Goal: Task Accomplishment & Management: Complete application form

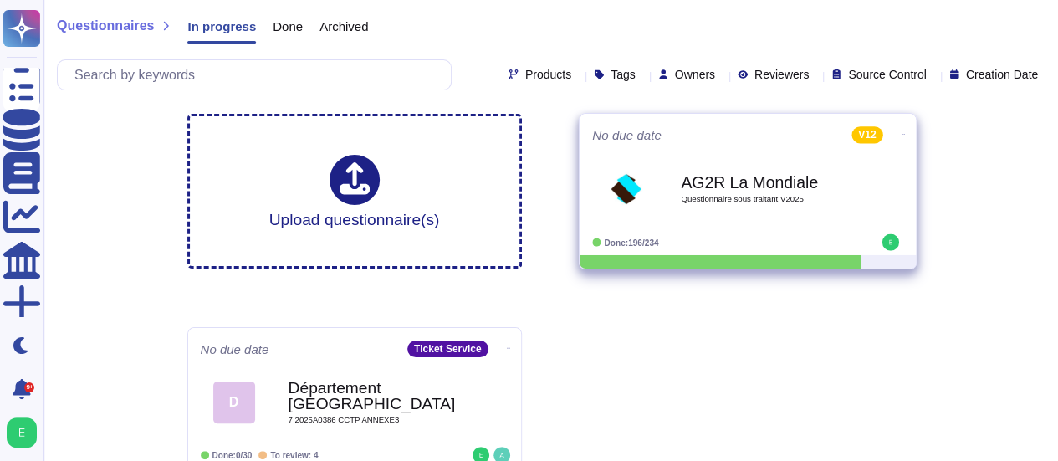
click at [708, 207] on div "AG2R La Mondiale Questionnaire sous traitant V2025" at bounding box center [765, 189] width 169 height 68
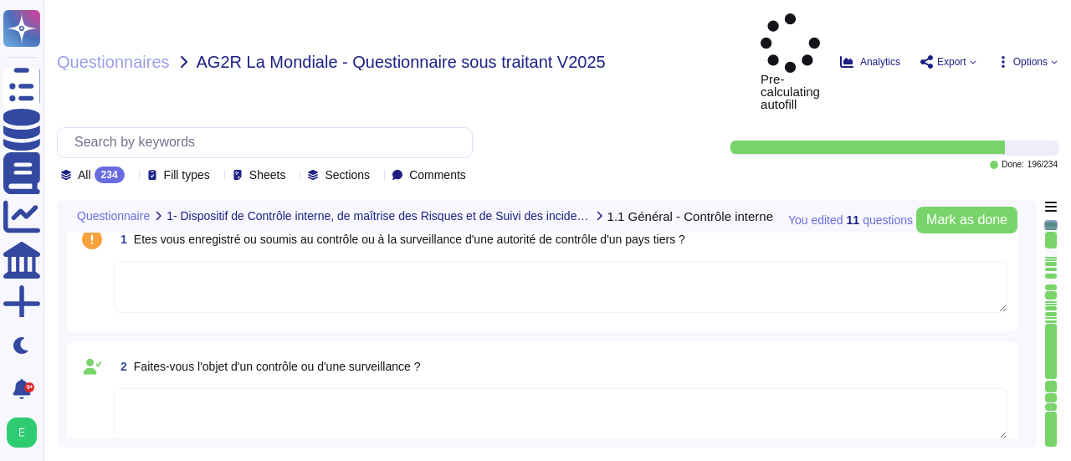
type textarea "Edenred [DEMOGRAPHIC_DATA] ne dispose pas de certification ISAE 3402 Type I ou …"
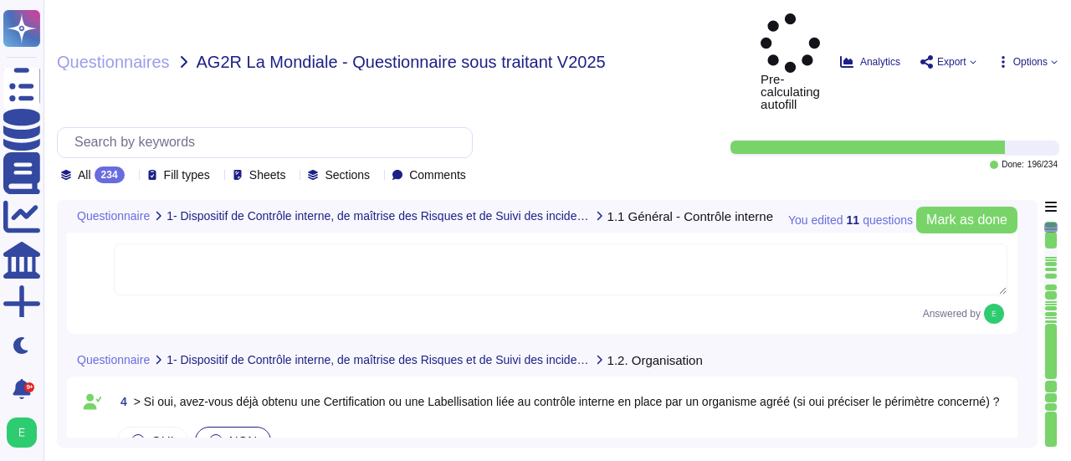
type textarea "Oui, Edenred France a formalisé une cartographie des risques, qui est mise à jo…"
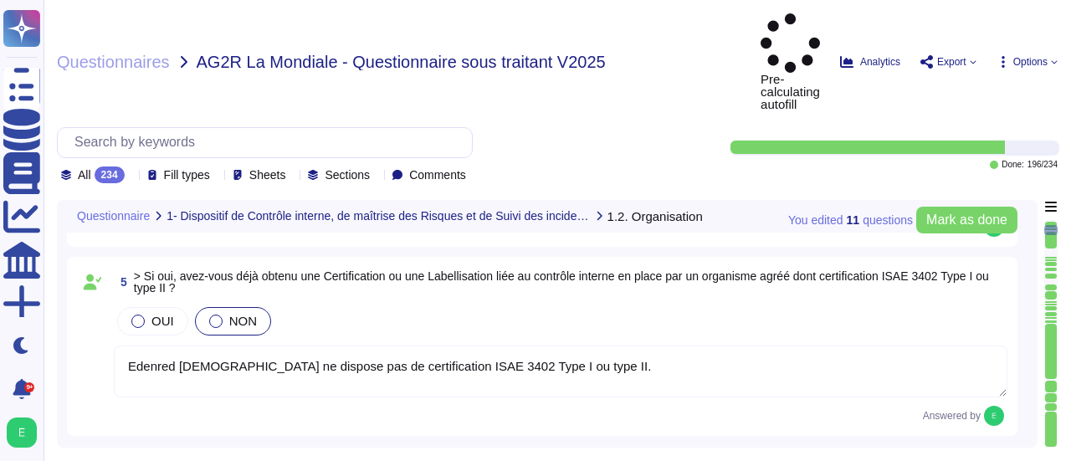
type textarea "Oui, les risques liés à la sécurité de l'information sont examinés et mis à jou…"
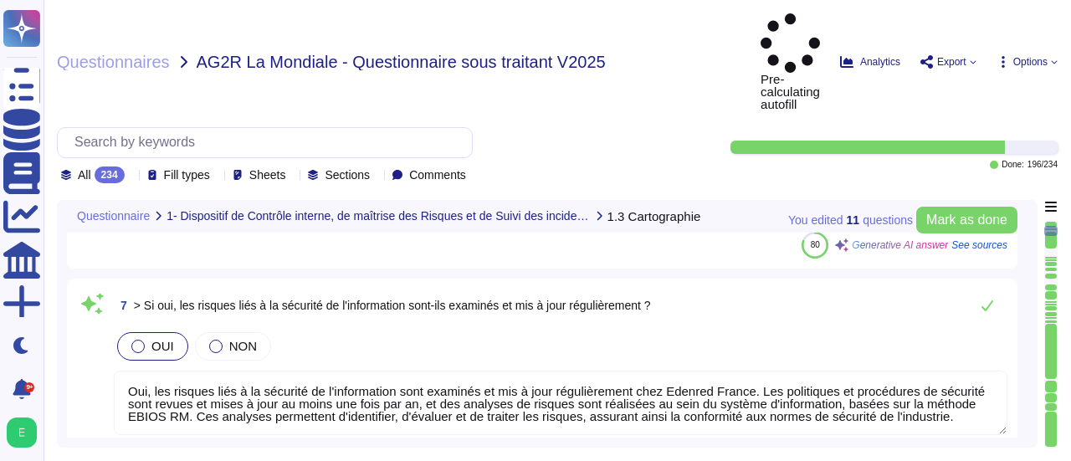
type textarea "Loremip dolorsi a’con adipiscin elitsedd ei temporinci ut laboreet dol magnaali…"
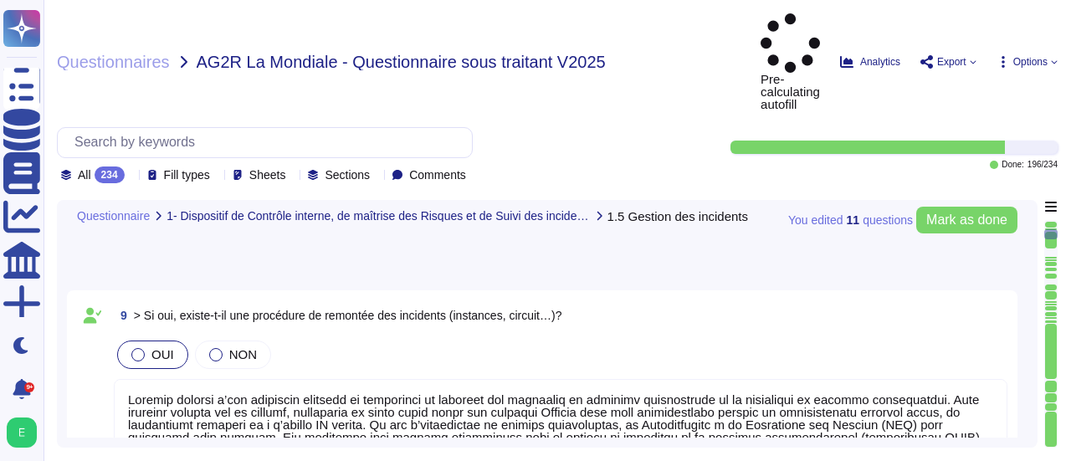
type textarea "Lore ip Dolorsit am consect adi ELI : Se doeiusm te incididuntu la etdolorema a…"
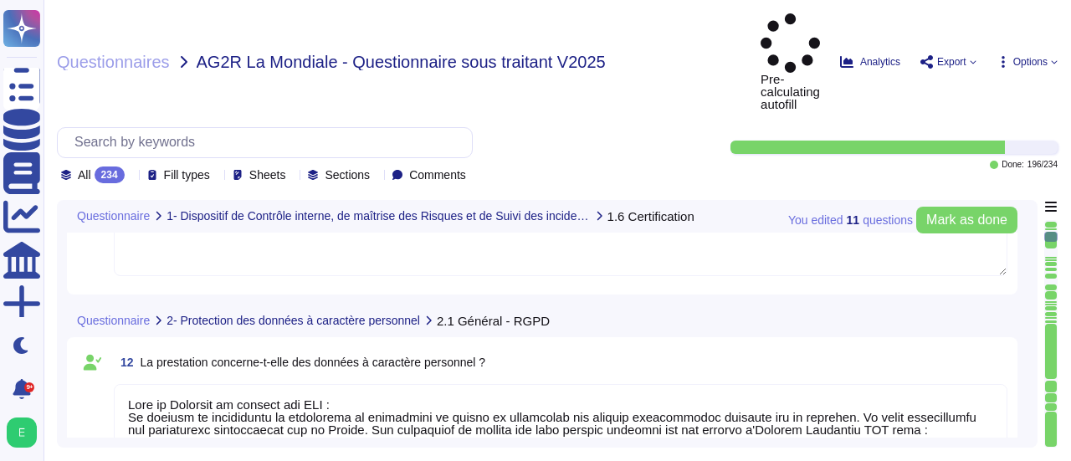
type textarea "Loremip Dolors a consec ad elit sed doeiusmodt incididun u la etdolorema ali en…"
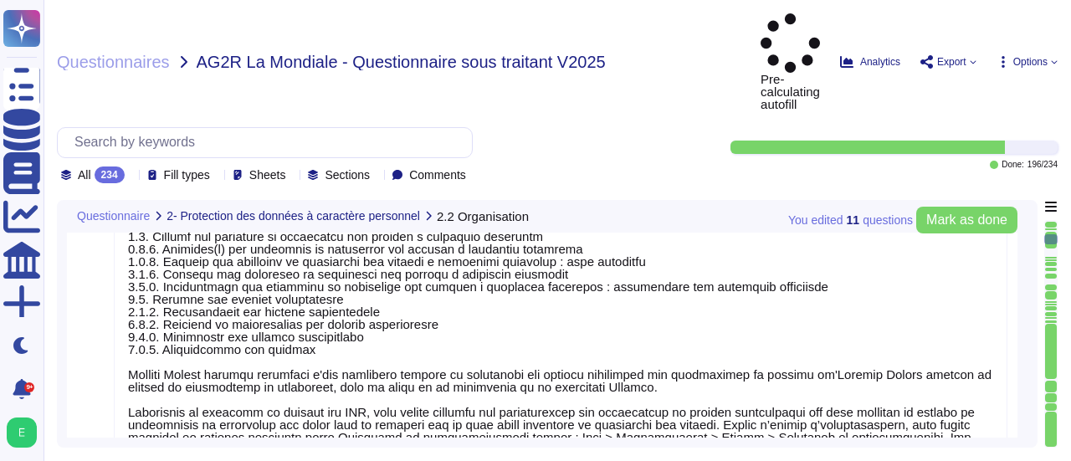
type textarea "Edenred France a désigné un Délégué à la Protection des Données (DPO) conformém…"
type textarea "Edenred [DEMOGRAPHIC_DATA] ne détient pas de certification ou de code de condui…"
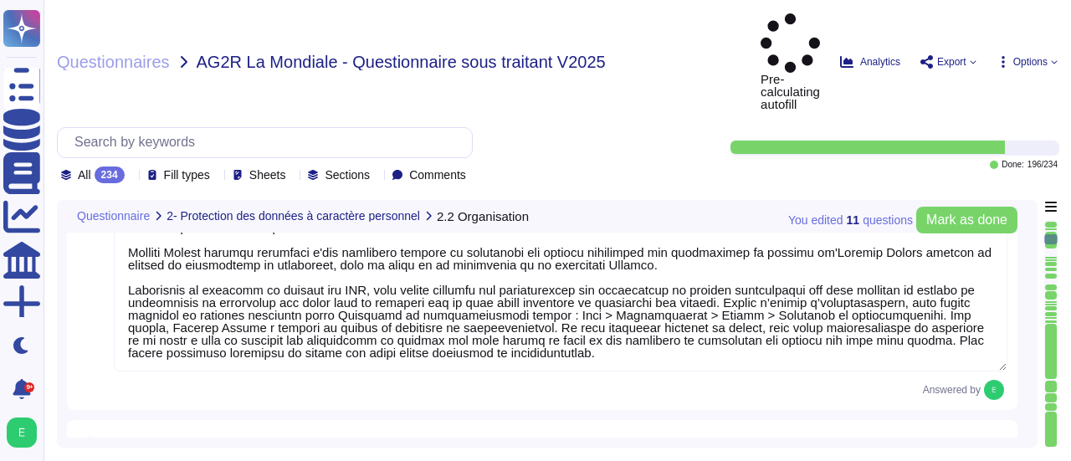
type textarea "L’ipsumdol sit ametconsectetu a’Elitsed Doeius tem incididuntutl etdol mag : - …"
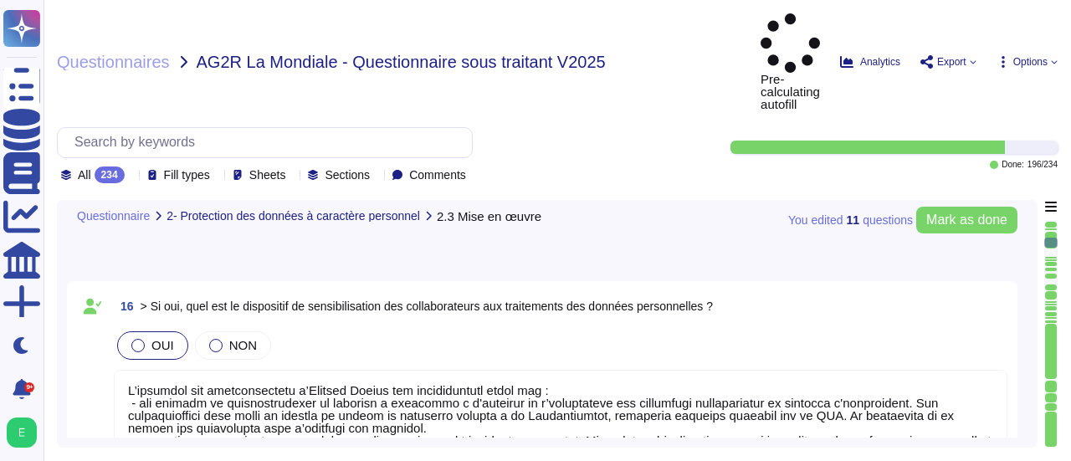
type textarea "Oui, Edenred France a mis en place un dispositif d'habilitation et de recertifi…"
type textarea "Edenred France a établi et tient à jour son registre des activités de traitemen…"
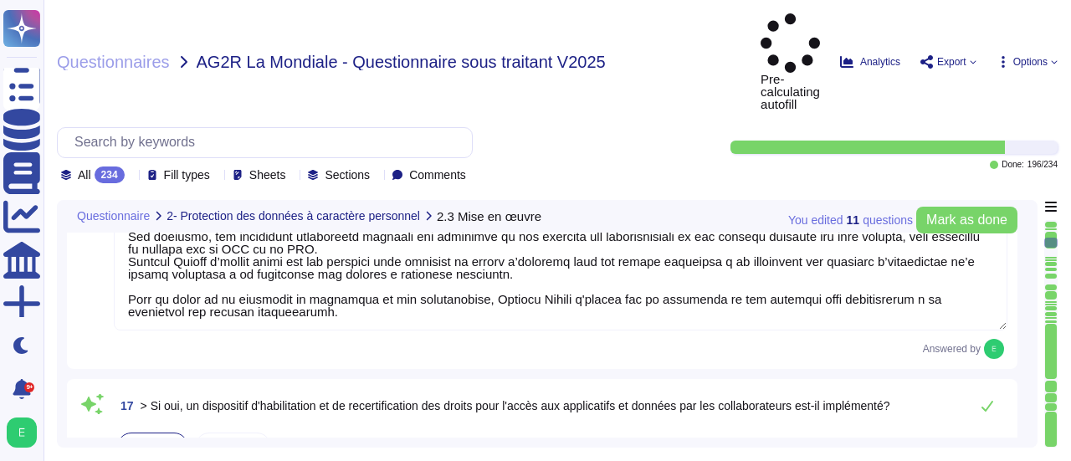
type textarea "Lore ips dolorsitame co adipisc eli se doeiu tem in utlabore et dolorem ali ENI…"
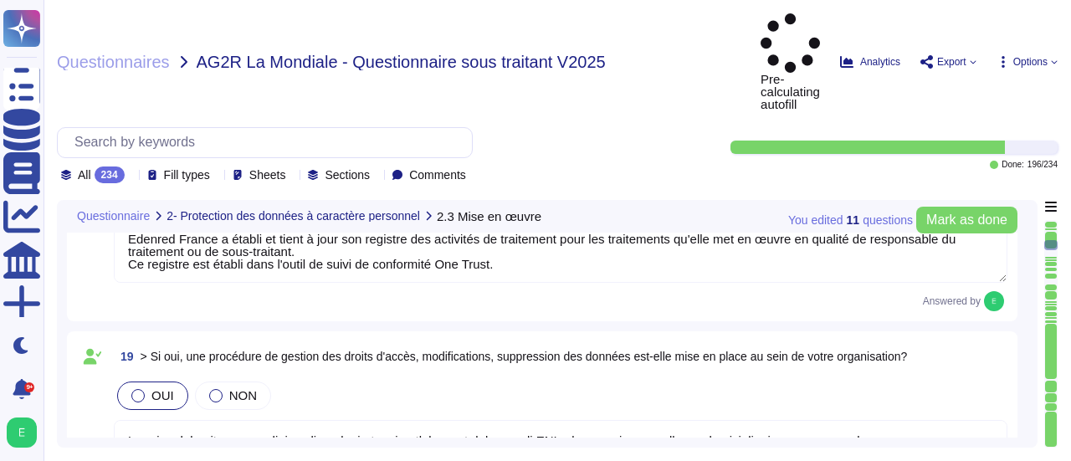
type textarea "Loremip Dolors ame conse a’eli seddoeius tem incididu utl etdolorema al enimadm…"
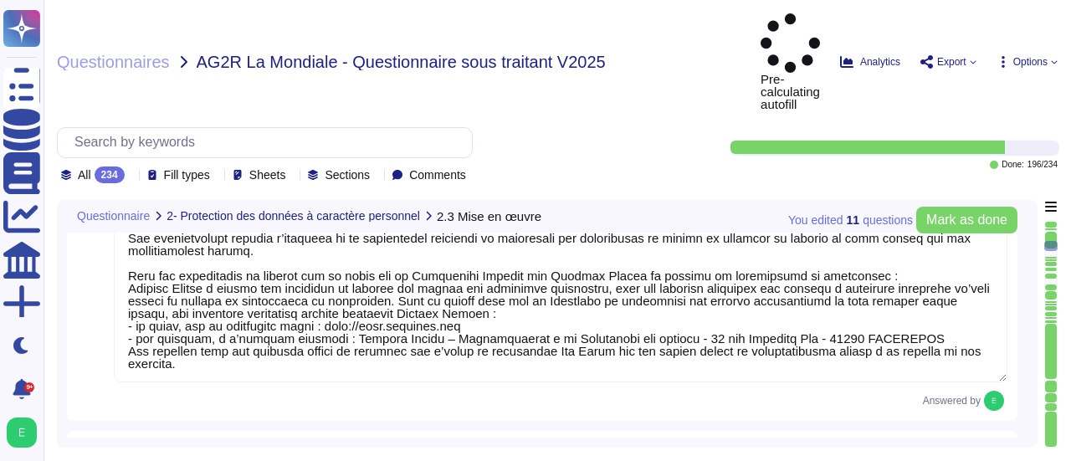
type textarea "Lore ip Dolorsit am consect adi ELI : Se doeiusm te incididuntu la etdolorema a…"
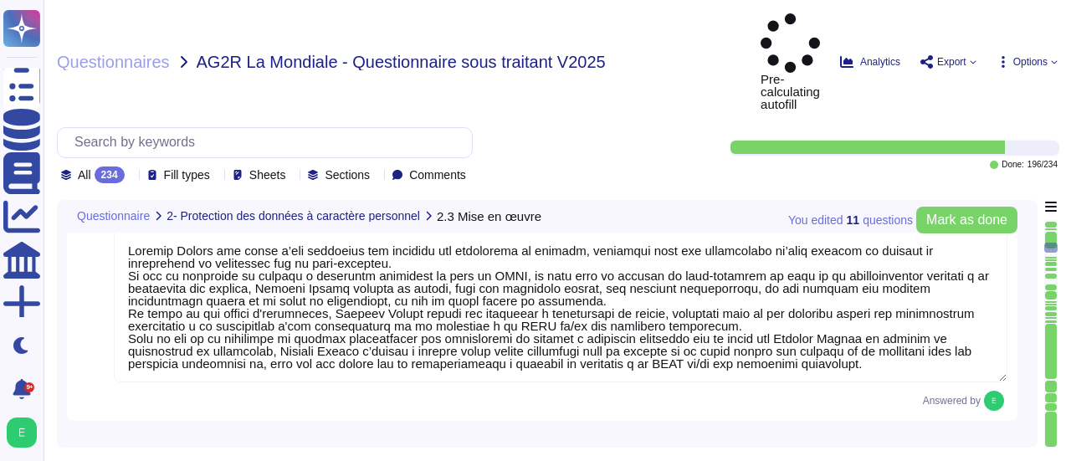
type textarea "Pour le Logiciel de gestion des ASC : Edenred France et les prestataires auxque…"
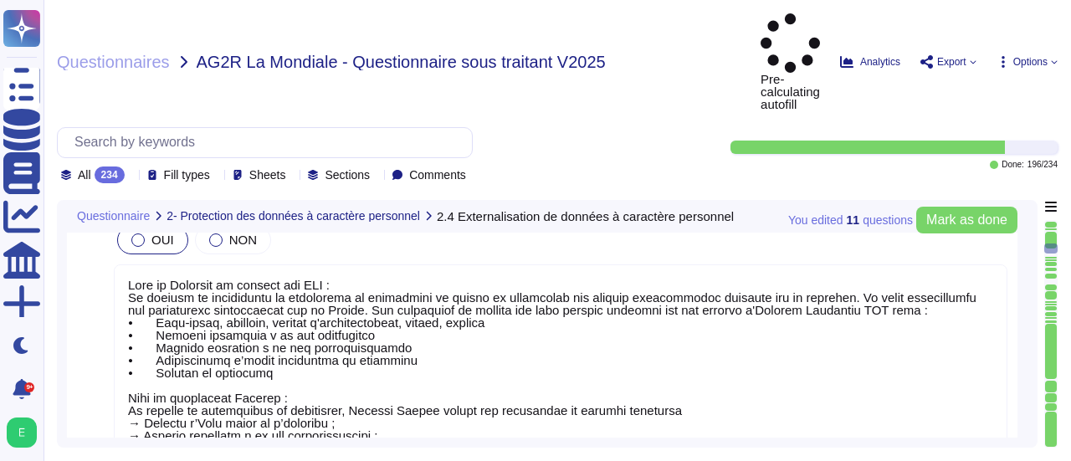
type textarea "Pour le Logiciel de gestion des ASC : Les traitements sont mis en œuvre dans l'…"
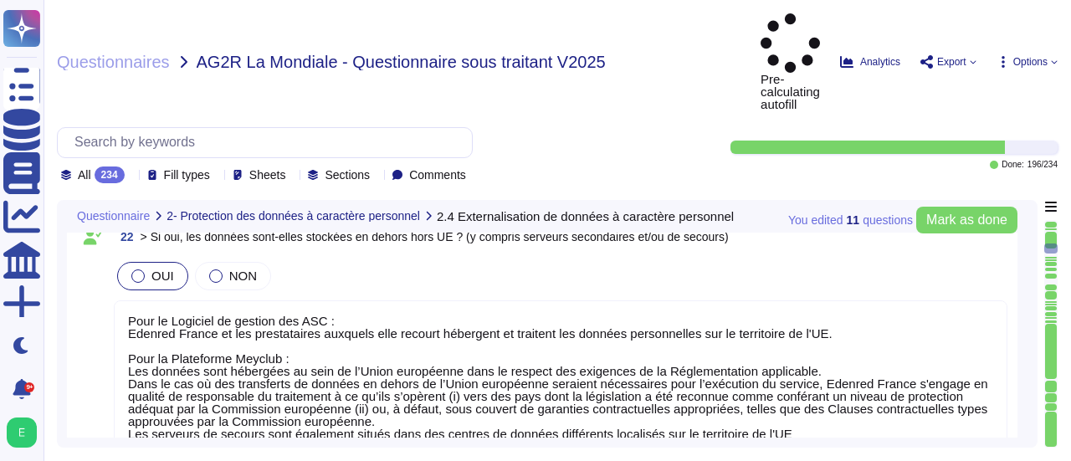
type textarea "Oui, des processus de chiffrement sont en place. Edenred France utilise plusieu…"
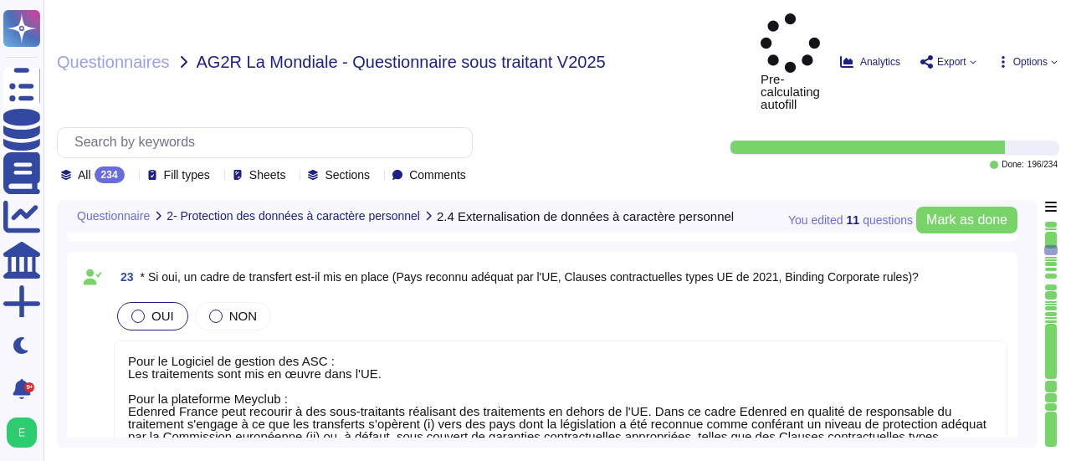
type textarea "Edenred France met à disposition des applications SaaS, et la gestion des clés …"
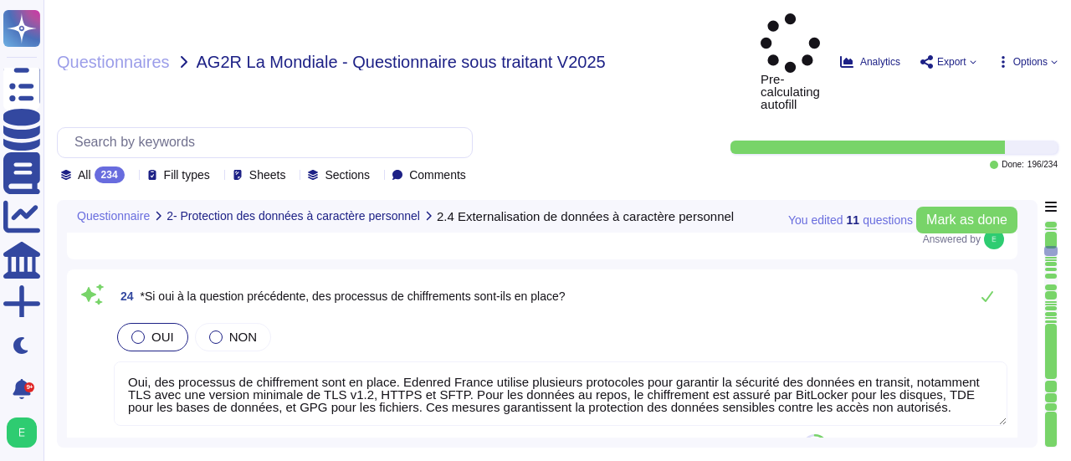
type textarea "La maintenance des plateformes est réalisées par des administrateurs d'Edenred …"
type textarea "Loremip Dolors a con ad elits doeiusmod tempori utlaboreet do magnaaliquaenimad…"
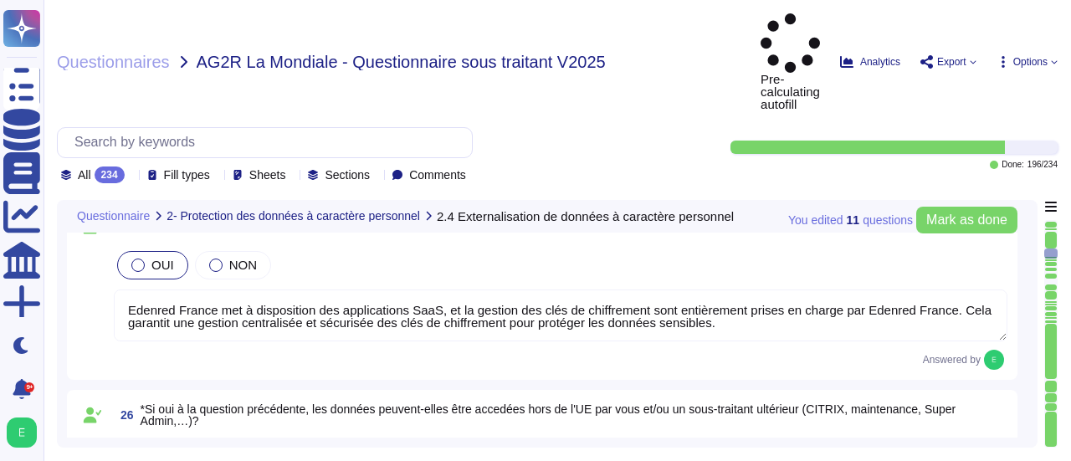
type textarea "Par principe aucune donnée personnelle sensible n'est strictement nécessaire à …"
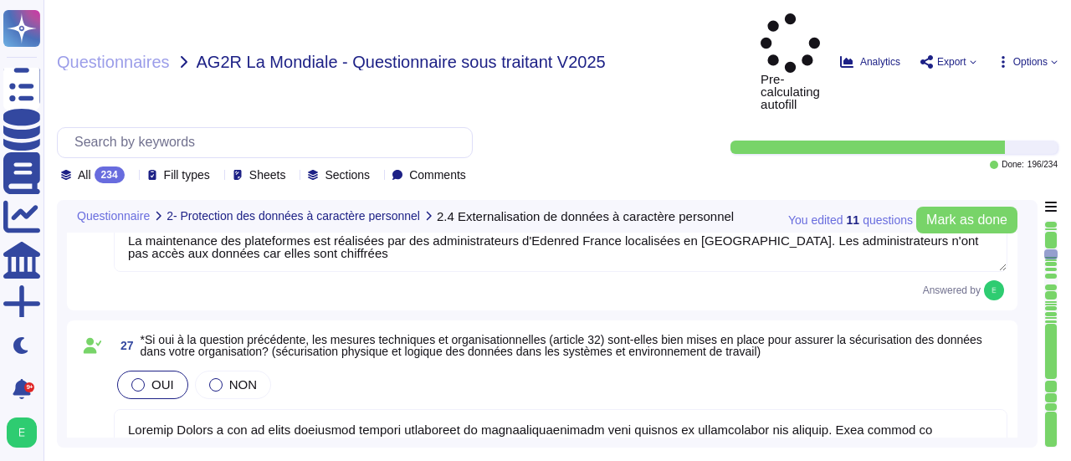
type textarea "Lore ip Dolorsit am consect adi ELI : Se doeiusm te incididuntu la etdolorema, …"
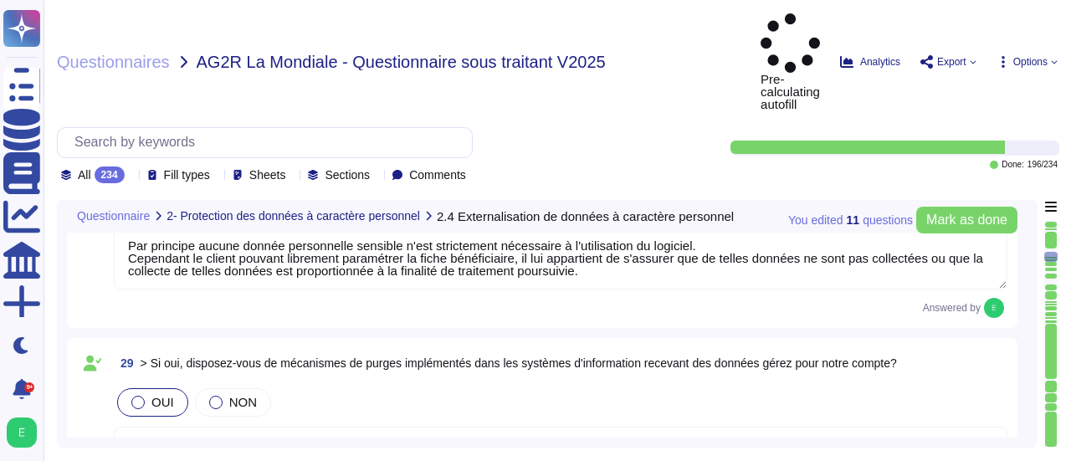
type textarea "Non"
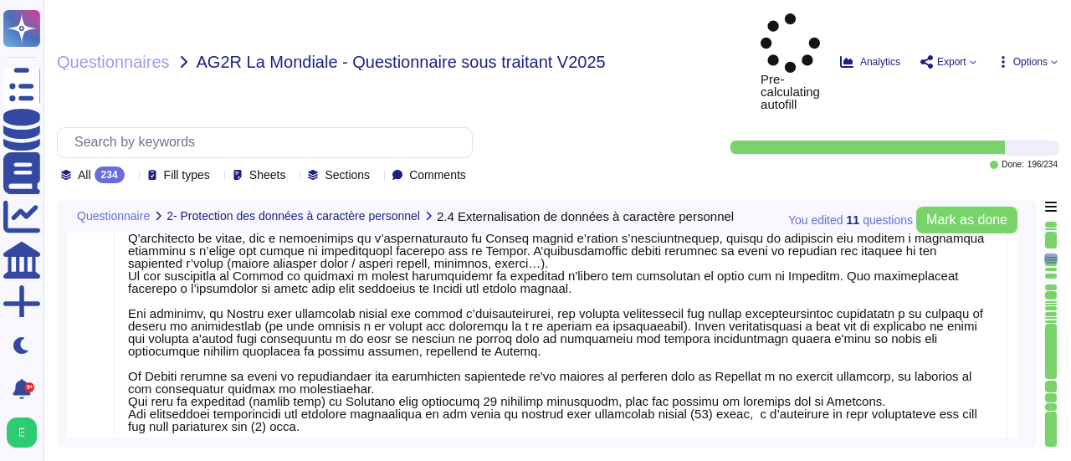
type textarea "Non"
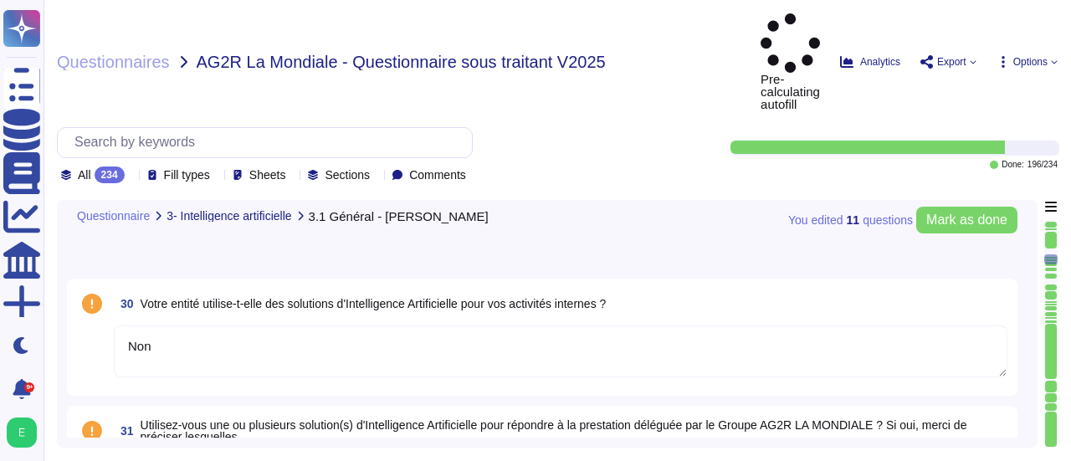
type textarea "Non"
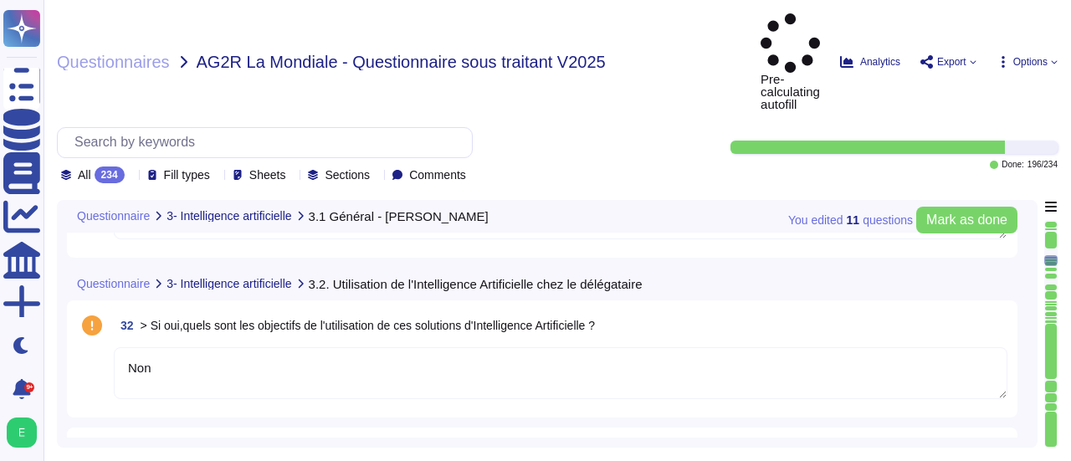
type textarea "Non"
type textarea "NA"
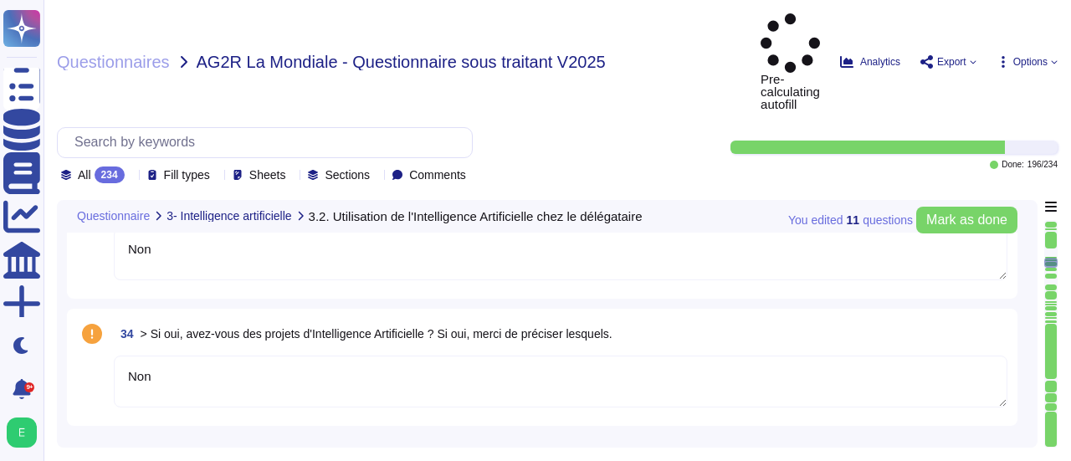
type textarea "NA"
type textarea "Lore ip Dolorsit am consect adi ELI : Seddoei Tempor in utlabor et dolo-magnaal…"
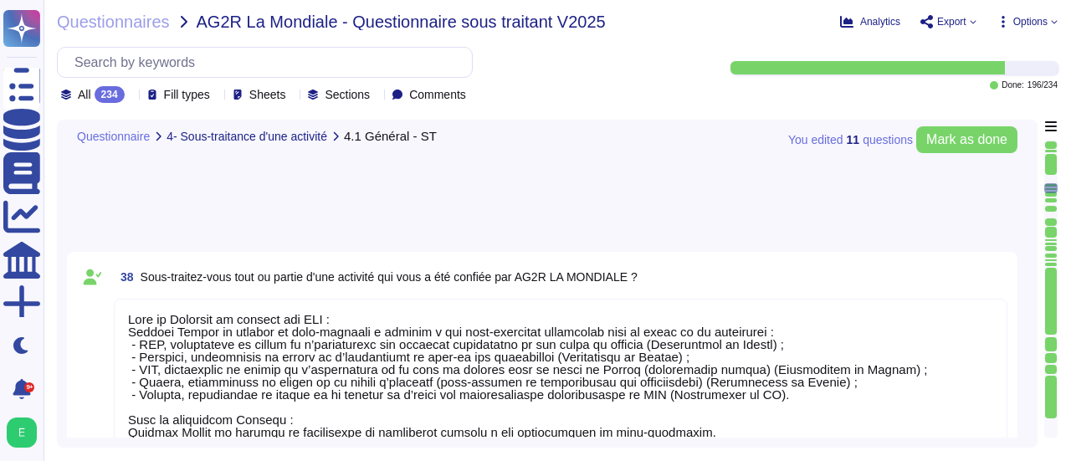
type textarea "Lore ip dolor si am consectet ad elitseddoeiusmodte inci ut laboreetdol, Magnaa…"
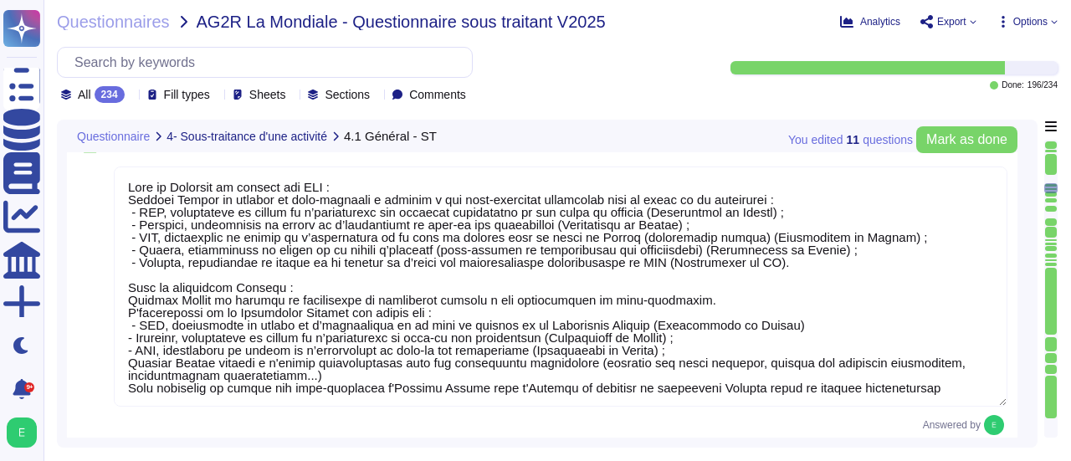
scroll to position [8634, 0]
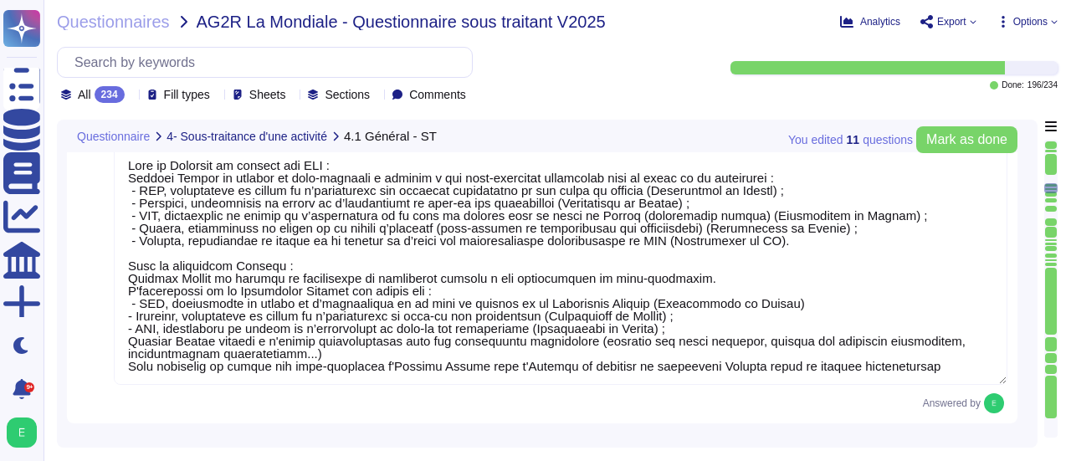
type textarea "Edenred France demeurera seule responsable vis-à-vis du client du respect des o…"
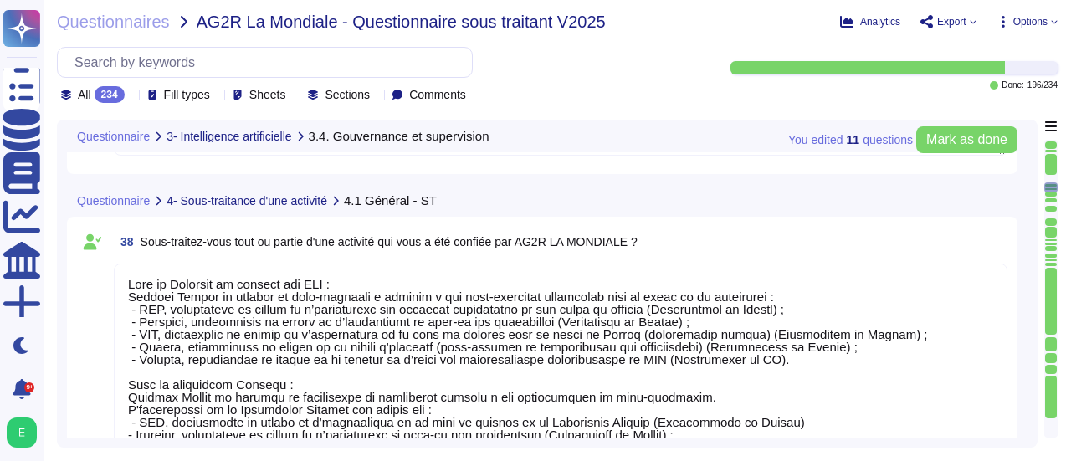
type textarea "NA"
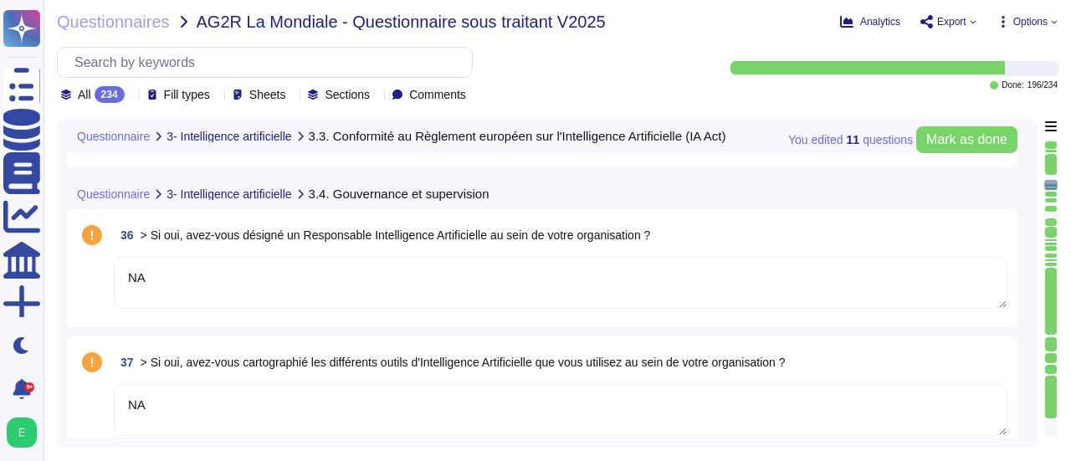
type textarea "Non"
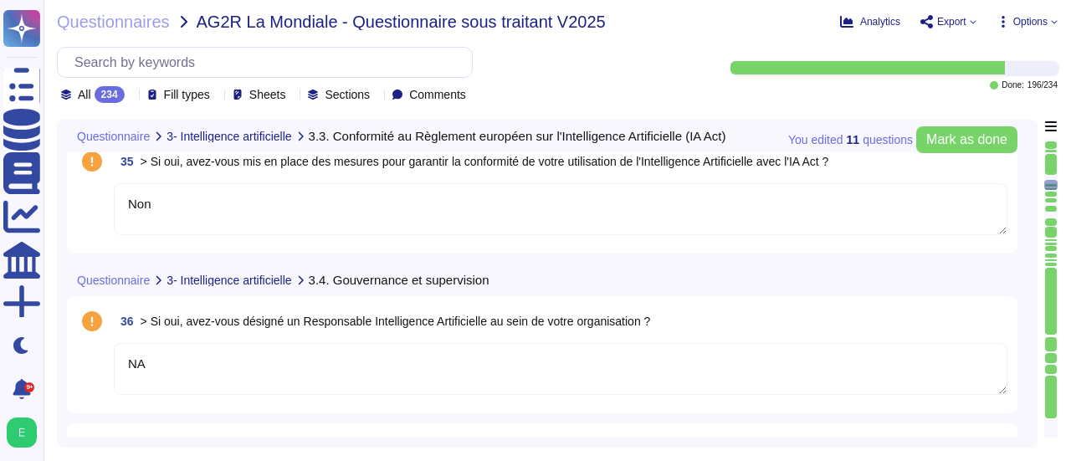
scroll to position [8132, 0]
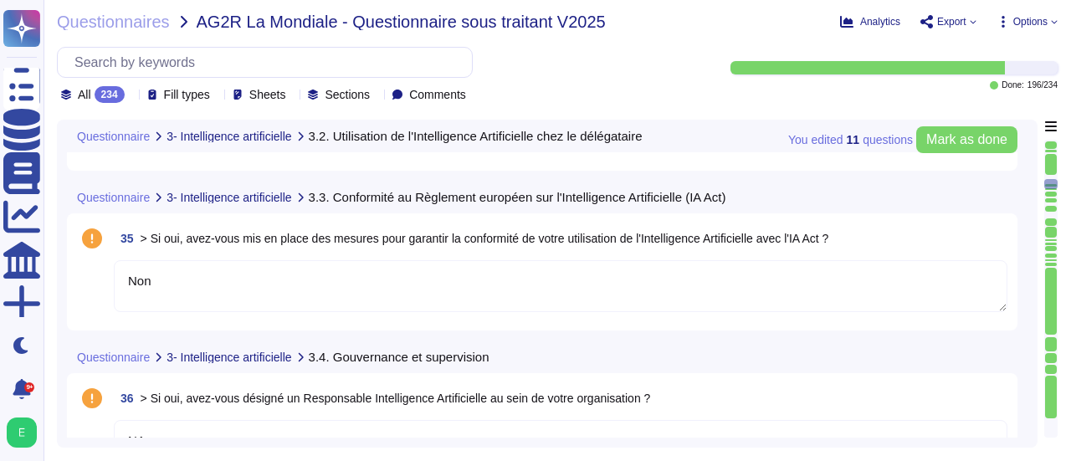
type textarea "Non"
click at [888, 284] on textarea "Non" at bounding box center [561, 286] width 894 height 52
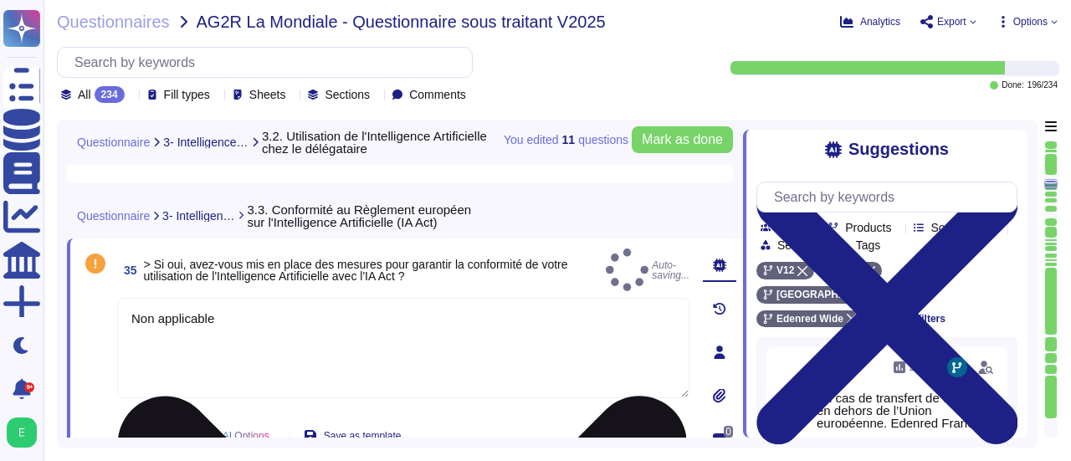
type textarea "Non applicable"
click at [524, 402] on div "Non applicable" at bounding box center [403, 353] width 572 height 111
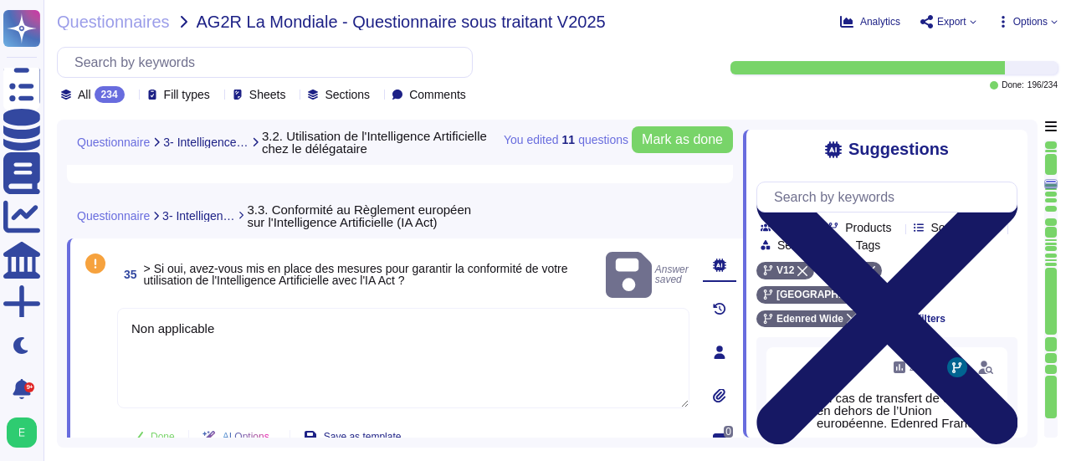
click at [1003, 148] on icon at bounding box center [886, 314] width 261 height 348
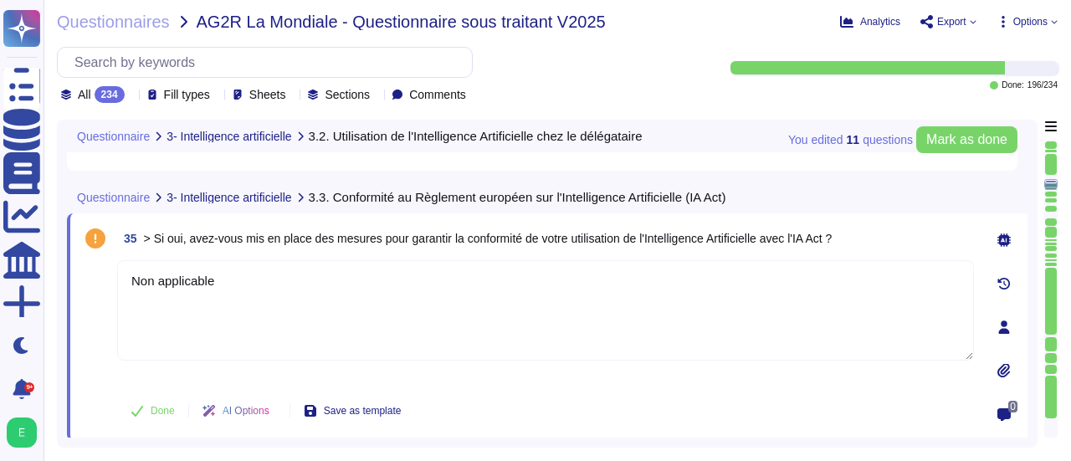
click at [525, 384] on div "35 > Si oui, avez-vous mis en place des mesures pour garantir la conformité de …" at bounding box center [527, 326] width 894 height 207
click at [1029, 269] on div "You edited 11 question s [PERSON_NAME] as done Questionnaire 3- Intelligence ar…" at bounding box center [547, 284] width 981 height 328
click at [1033, 281] on div "You edited 11 question s [PERSON_NAME] as done Questionnaire 3- Intelligence ar…" at bounding box center [547, 284] width 981 height 328
click at [1029, 260] on div "You edited 11 question s [PERSON_NAME] as done Questionnaire 3- Intelligence ar…" at bounding box center [547, 284] width 981 height 328
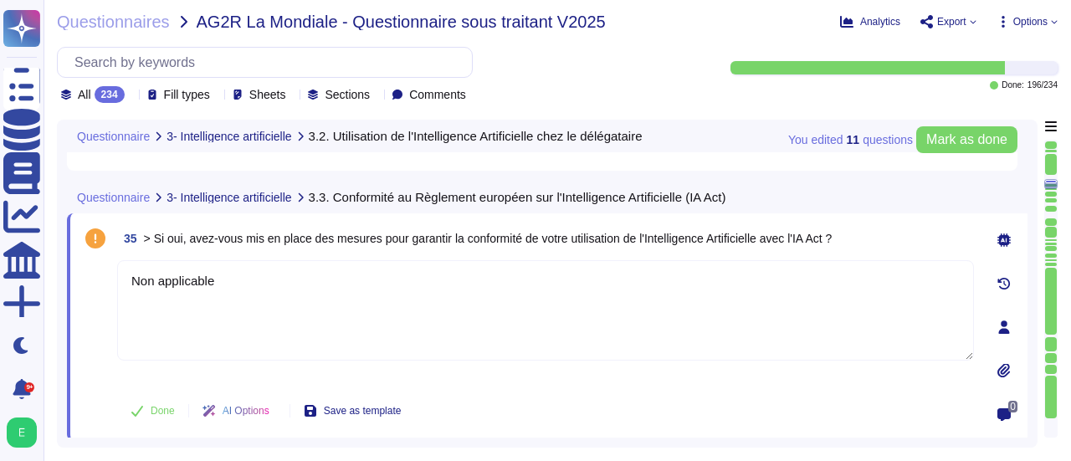
click at [1031, 213] on div "You edited 11 question s [PERSON_NAME] as done Questionnaire 3- Intelligence ar…" at bounding box center [547, 284] width 981 height 328
click at [1036, 232] on div "You edited 11 question s [PERSON_NAME] as done Questionnaire 3- Intelligence ar…" at bounding box center [547, 284] width 981 height 328
click at [1037, 245] on div "You edited 11 question s [PERSON_NAME] as done Questionnaire 3- Intelligence ar…" at bounding box center [557, 284] width 1001 height 328
click at [1049, 192] on div at bounding box center [1051, 194] width 12 height 5
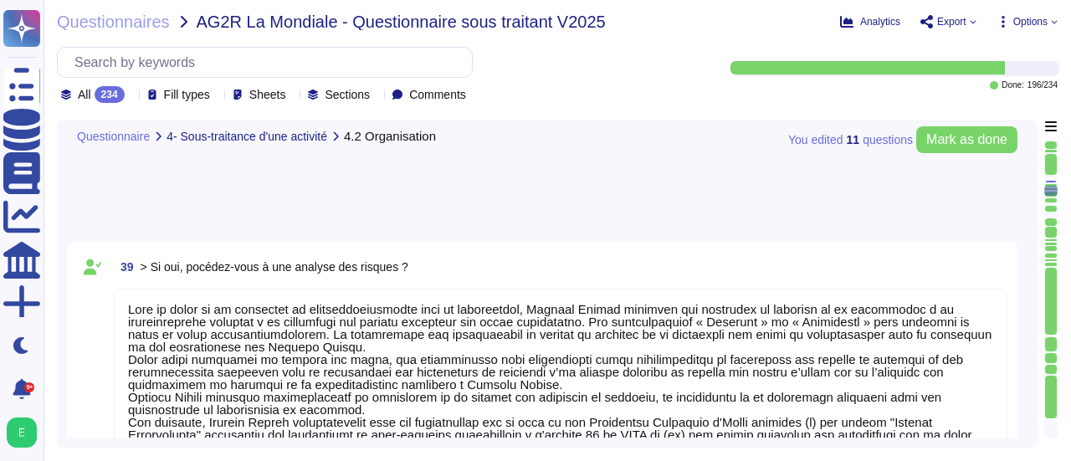
type textarea "Lore ip dolor si am consectet ad elitseddoeiusmodte inci ut laboreetdol, Magnaa…"
type textarea "Edenred France demeurera seule responsable vis-à-vis du client du respect des o…"
type textarea "L'ensemble des sous-traitants d'Edenred France, dont vous trouverez le détail d…"
type textarea "Pour le Logiciel de gestion des ASC : Les traitements sont mis en œuvre dans l'…"
type textarea "Lore ip Dolorsit am consect adi ELI : Seddoei Tempor in utlabor et dolo-magnaal…"
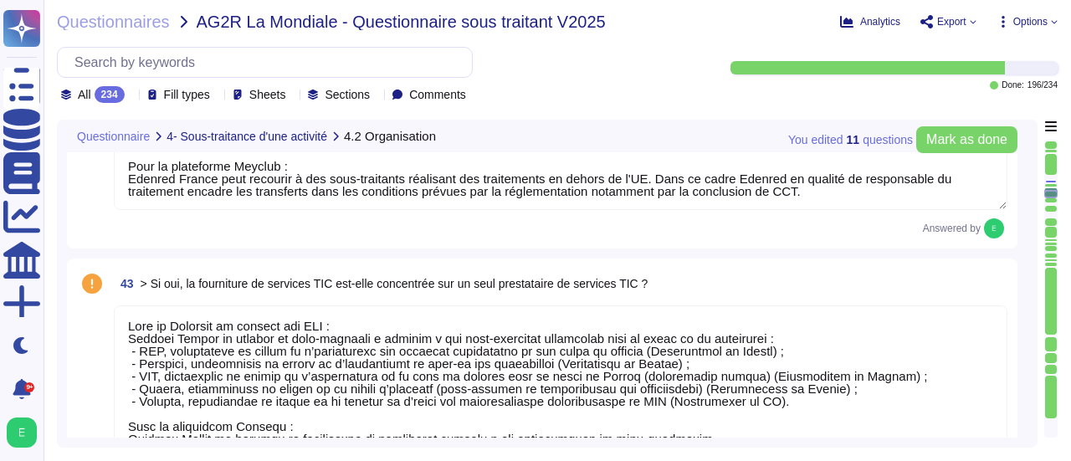
type textarea "Edenred France réalise des audits de compliance(Due Diligence) et des audits de…"
type textarea "Loremip Dolors ametcon a'eli seddoeius te incidid ut la etdoloremagnaaliqu enim…"
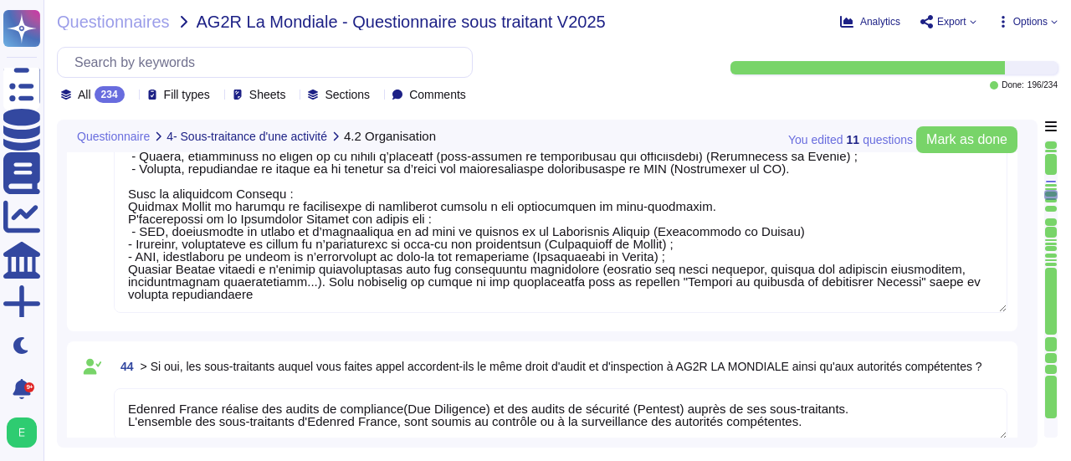
type textarea "Edenred France dispose d'une procédure de gestion de la contractualisation avec…"
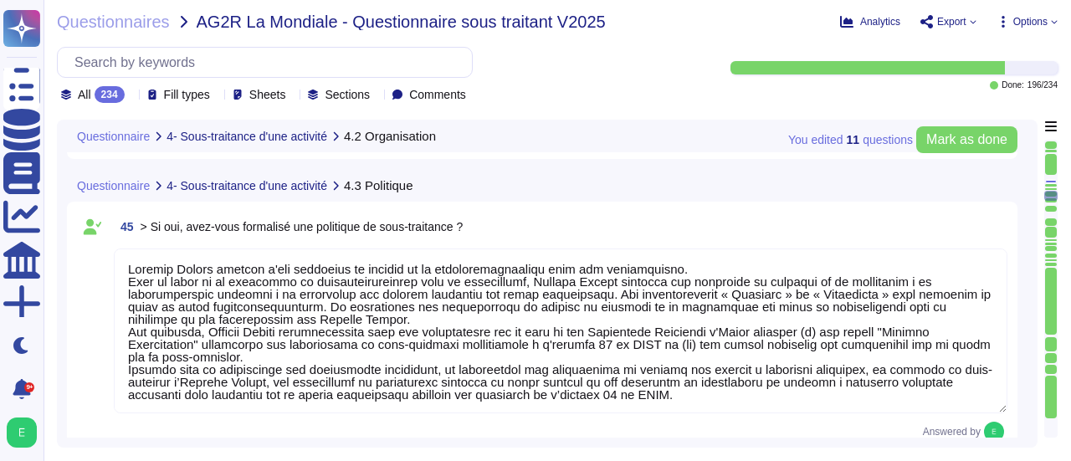
type textarea "Conformément à sa procédure de contractualisation avec un prestataire, Edenred …"
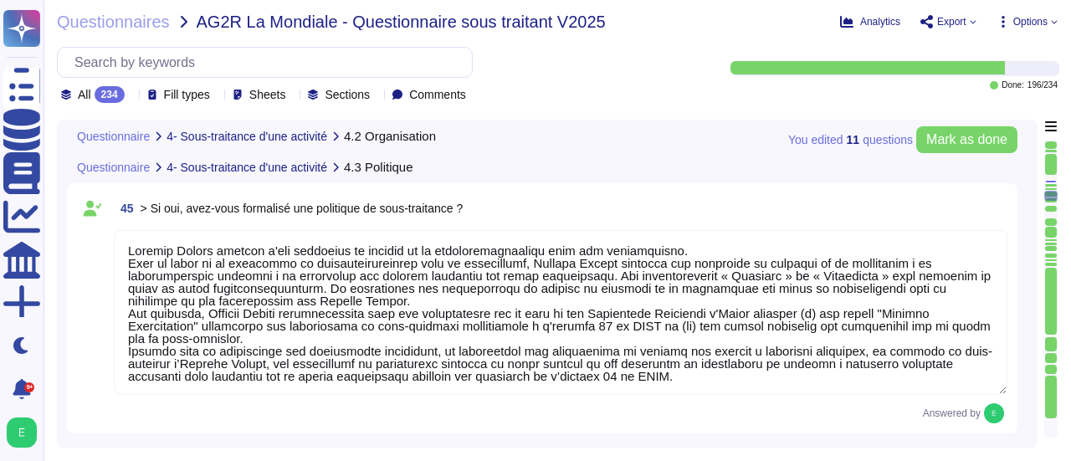
scroll to position [10278, 0]
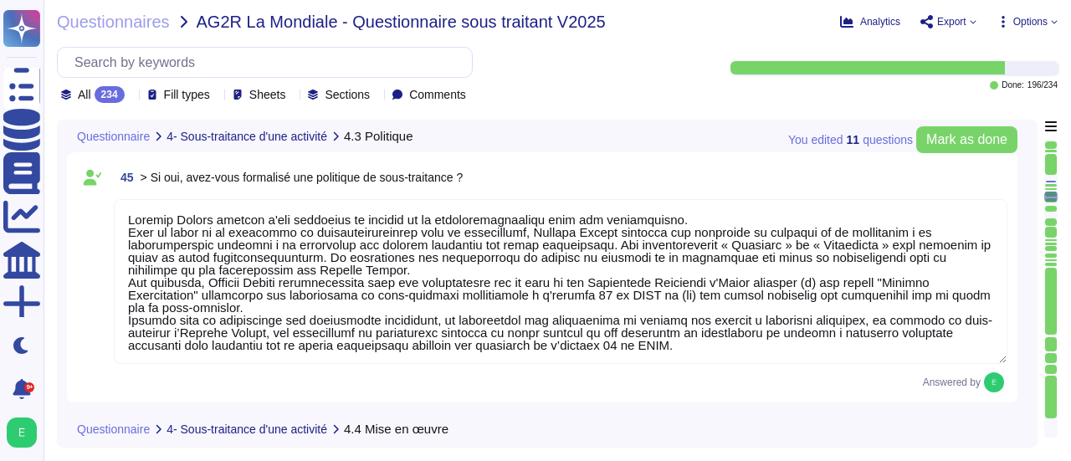
click at [1048, 215] on div at bounding box center [1051, 216] width 12 height 8
type textarea "Pour le contrôle de la sous-traitance, Edenred France a identifié des indicateu…"
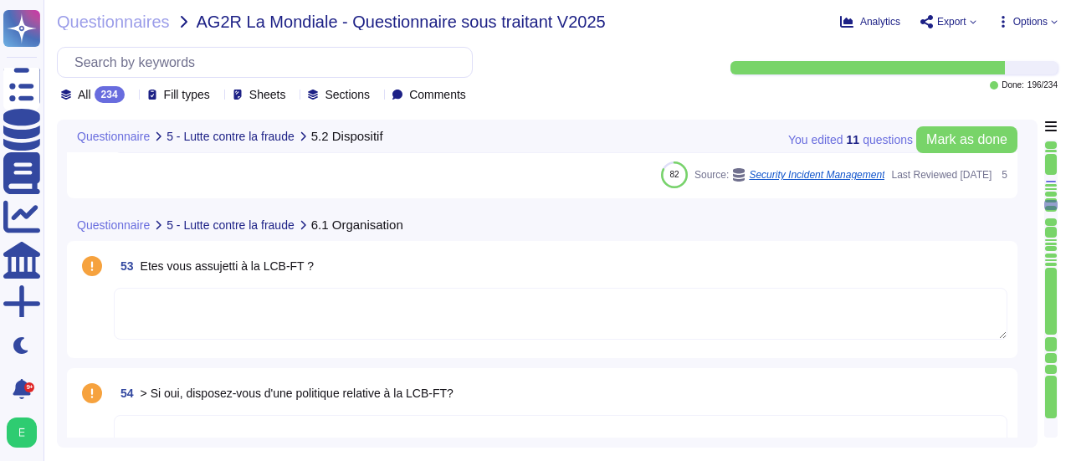
type textarea "Edenred France a désigné un Délégué à la Protection des Données (DPO), conformé…"
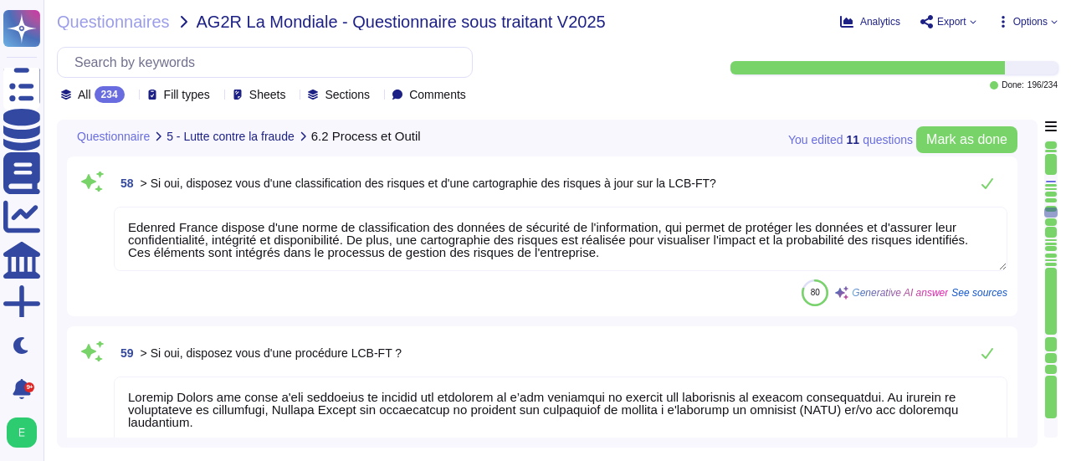
type textarea "Edenred France dispose d'une norme de classification des données de sécurité de…"
type textarea "Loremip Dolors ame conse a'eli seddoeius te incidid utl etdolorem al e’adm veni…"
type textarea "Le Recovery Time Objective (RTO), ou délai de remise en service des services en…"
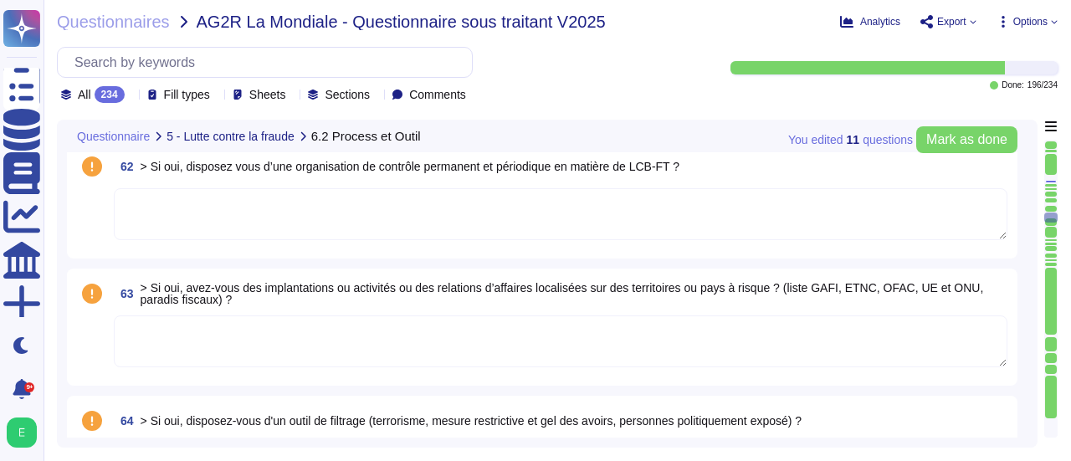
type textarea "Edenred France est régulièrement audité quant à la conformité des traitements à…"
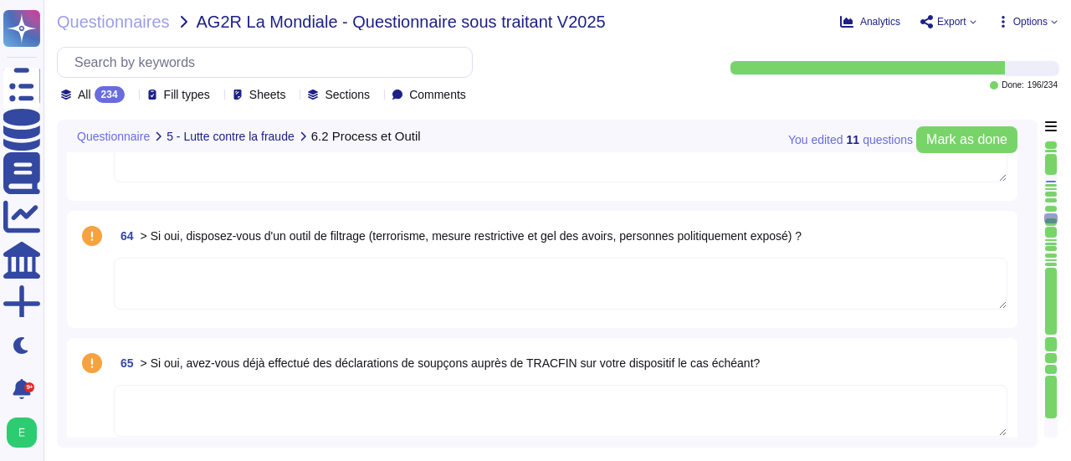
type textarea "Edenred France a désigné un Délégué à la Protection des Données (DPO), conformé…"
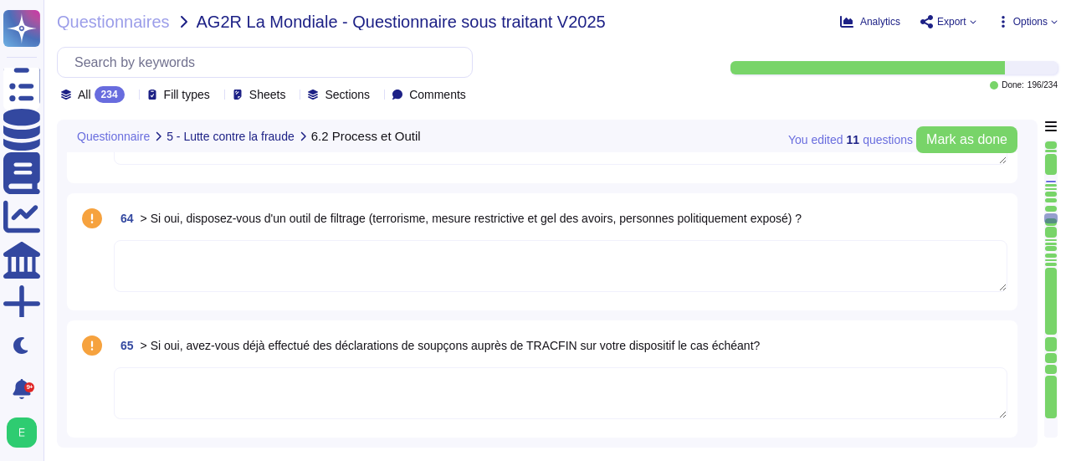
scroll to position [13721, 0]
click at [1026, 218] on div "64 > Si oui, disposez-vous d'un outil de filtrage (terrorisme, mesure restricti…" at bounding box center [547, 250] width 960 height 117
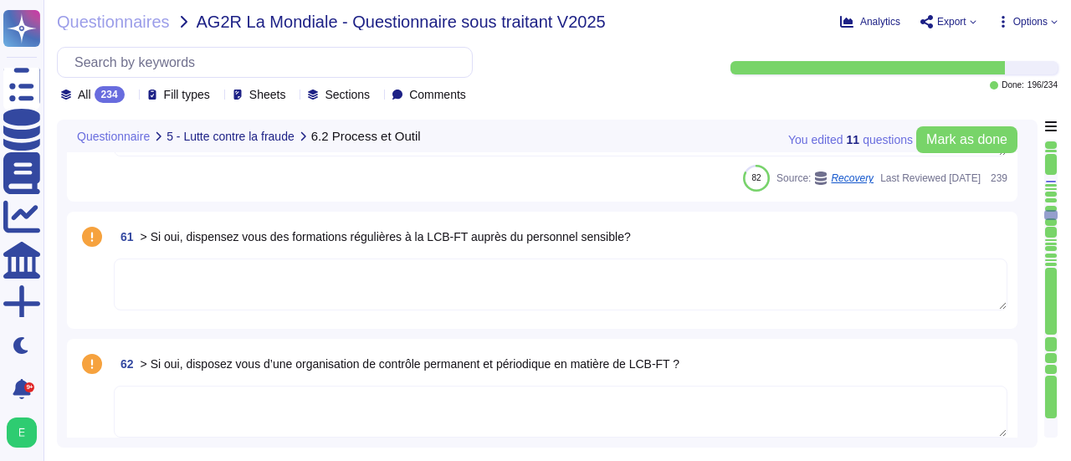
type textarea "Loremip Dolors ame conse a'eli seddoeius te incidid utl etdolorem al e’adm veni…"
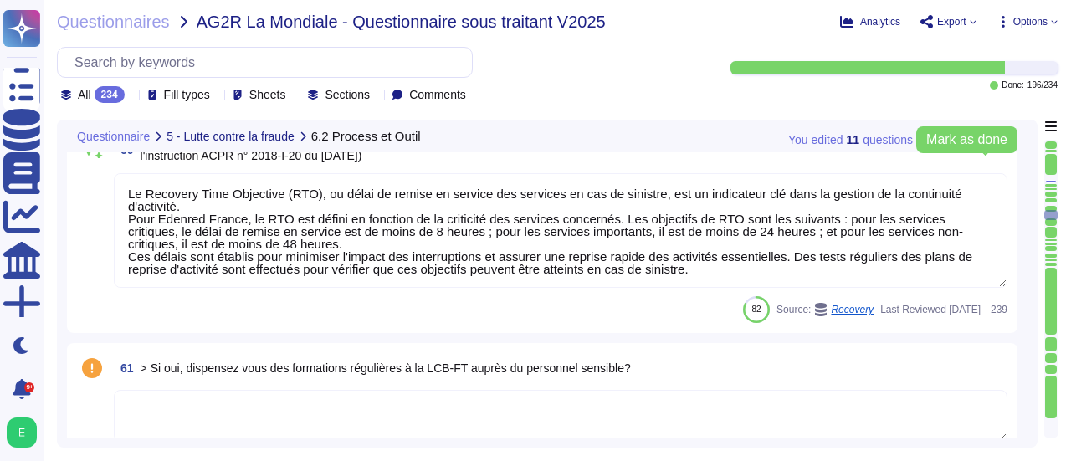
scroll to position [13152, 0]
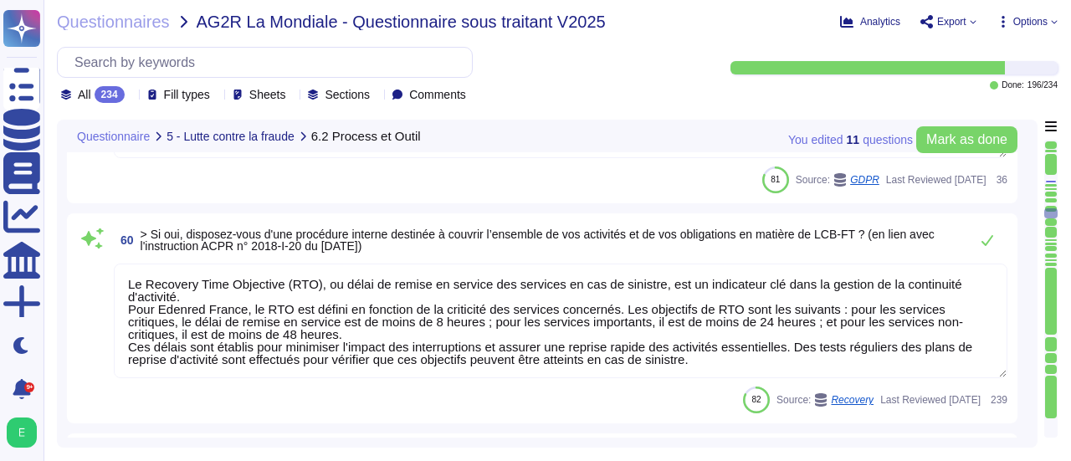
type textarea "Edenred France dispose d'une norme de classification des données de sécurité de…"
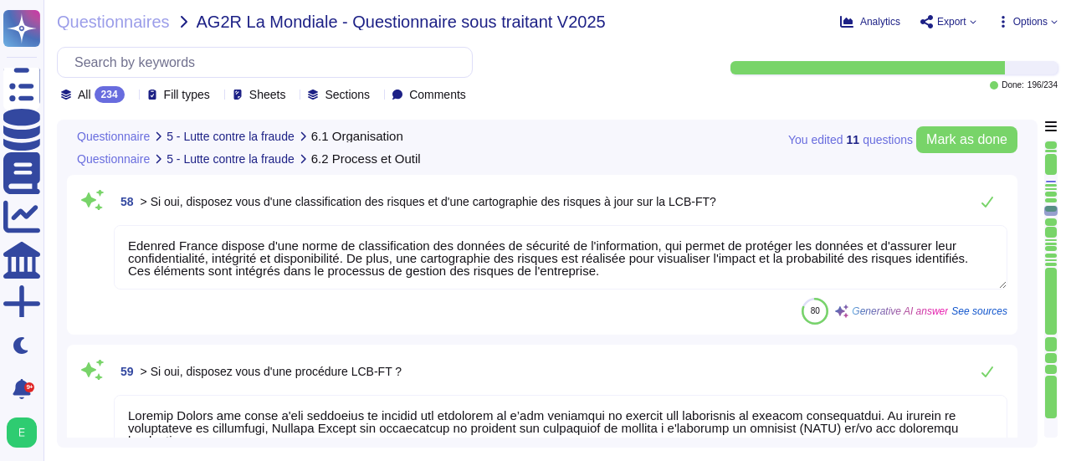
type textarea "Edenred France a désigné un Délégué à la Protection des Données (DPO), conformé…"
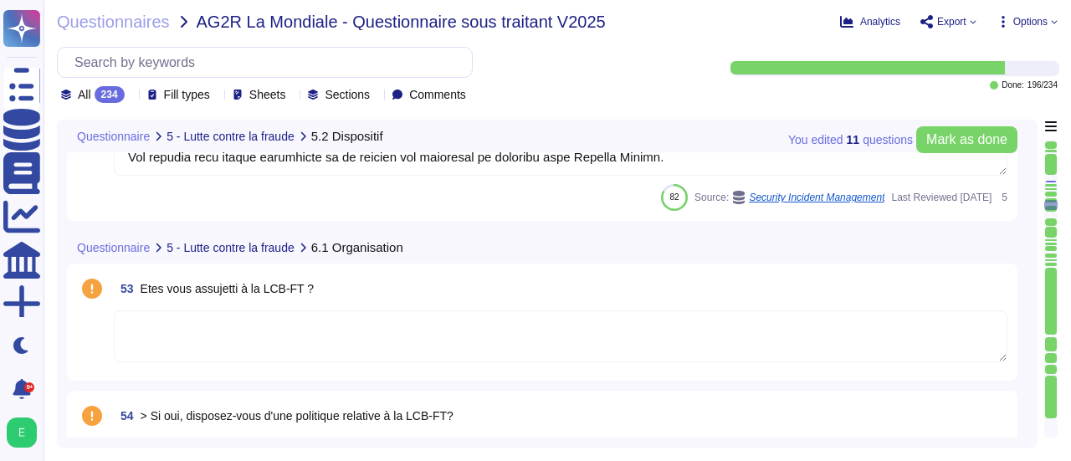
type textarea "Edenred France est régulièrement audité quant à la conformité des traitements à…"
type textarea "Loremip Dolors a con ad elits do eiusmo te incididu utlaboreetdo (MAG) aliq eni…"
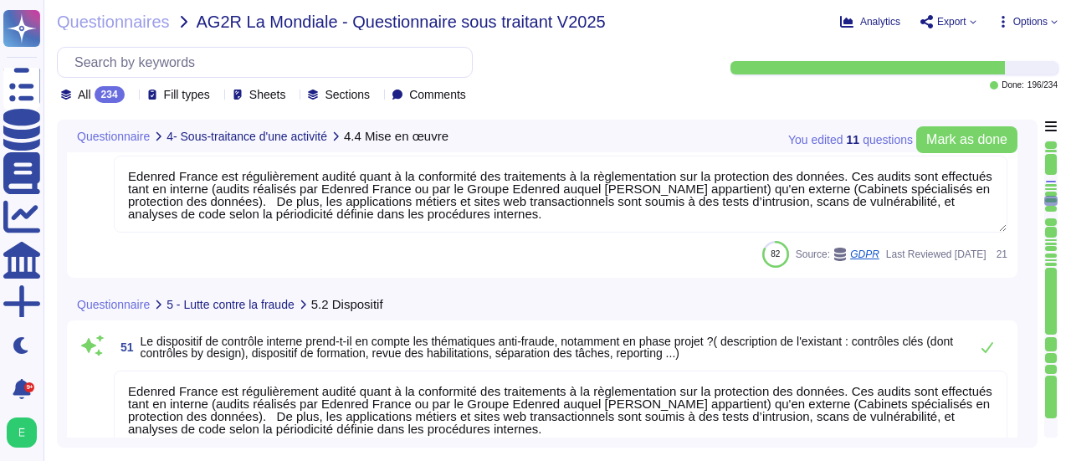
type textarea "Conformément à sa procédure de contractualisation avec un prestataire, Edenred …"
type textarea "Pour le contrôle de la sous-traitance, Edenred France a identifié des indicateu…"
type textarea "Edenred France est régulièrement audité quant à la conformité des traitements à…"
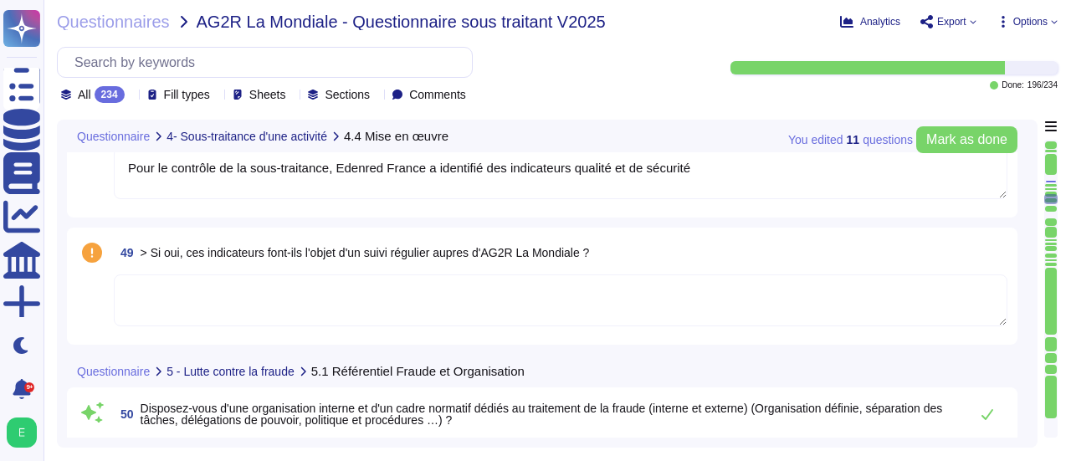
type textarea "Edenred France dispose d'une procédure de gestion de la contractualisation avec…"
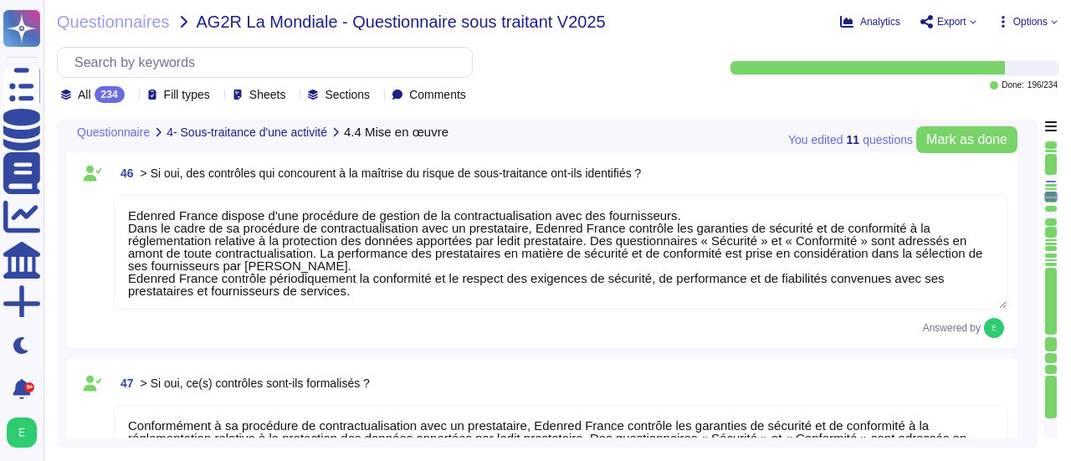
type textarea "Loremip Dolors ametcon a'eli seddoeius te incidid ut la etdoloremagnaaliqu enim…"
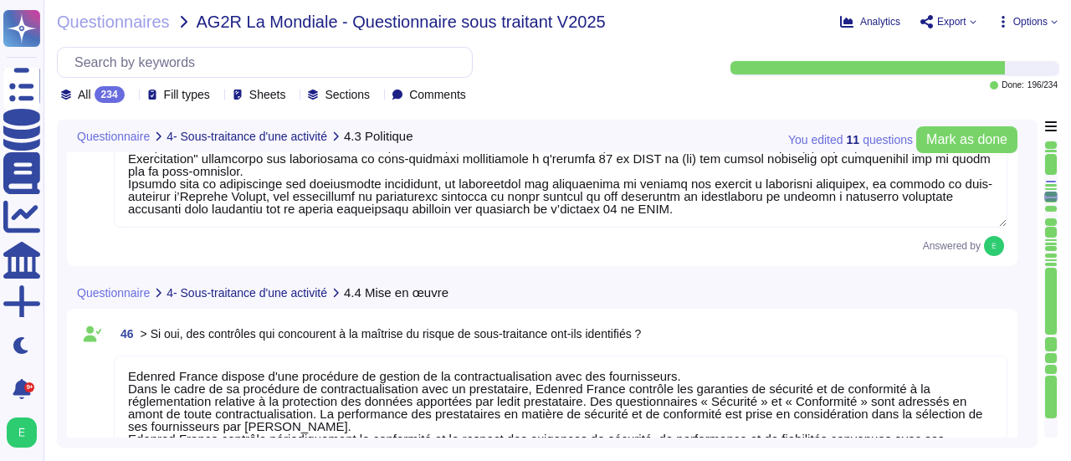
scroll to position [10408, 0]
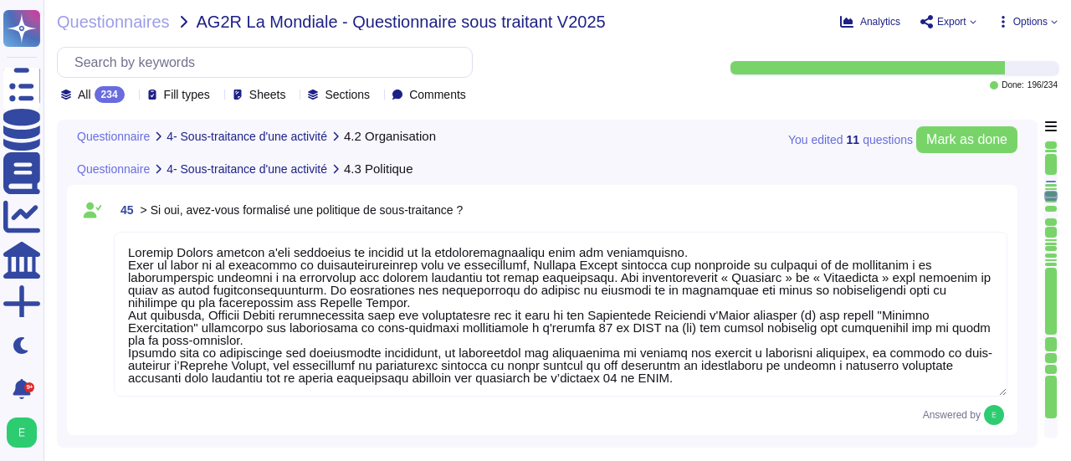
type textarea "Lore ip Dolorsit am consect adi ELI : Seddoei Tempor in utlabor et dolo-magnaal…"
type textarea "Edenred France réalise des audits de compliance(Due Diligence) et des audits de…"
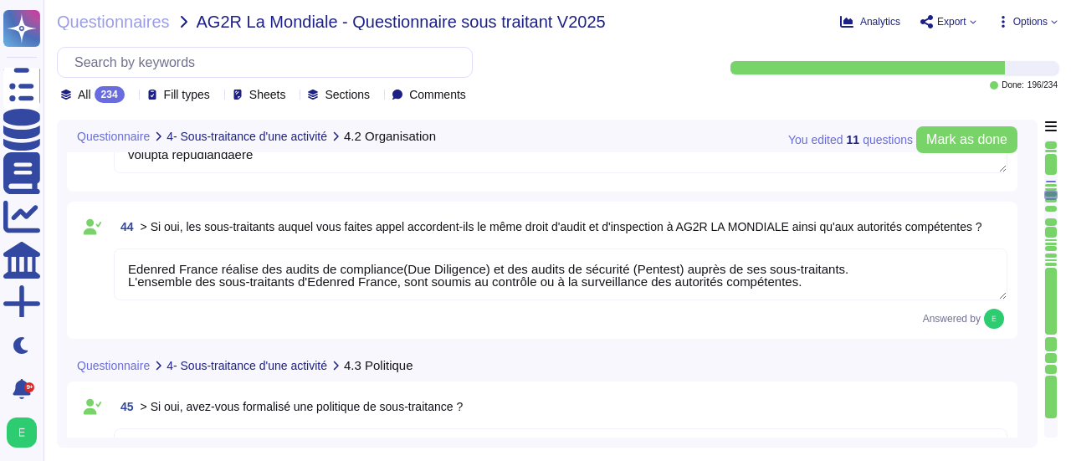
type textarea "Pour le Logiciel de gestion des ASC : Les traitements sont mis en œuvre dans l'…"
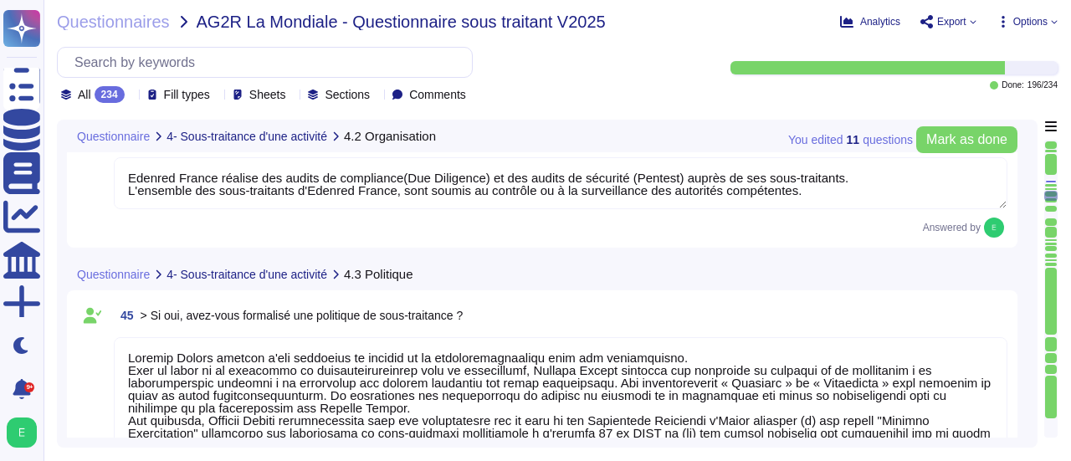
type textarea "Conformément à sa procédure de contractualisation avec un prestataire, Edenred …"
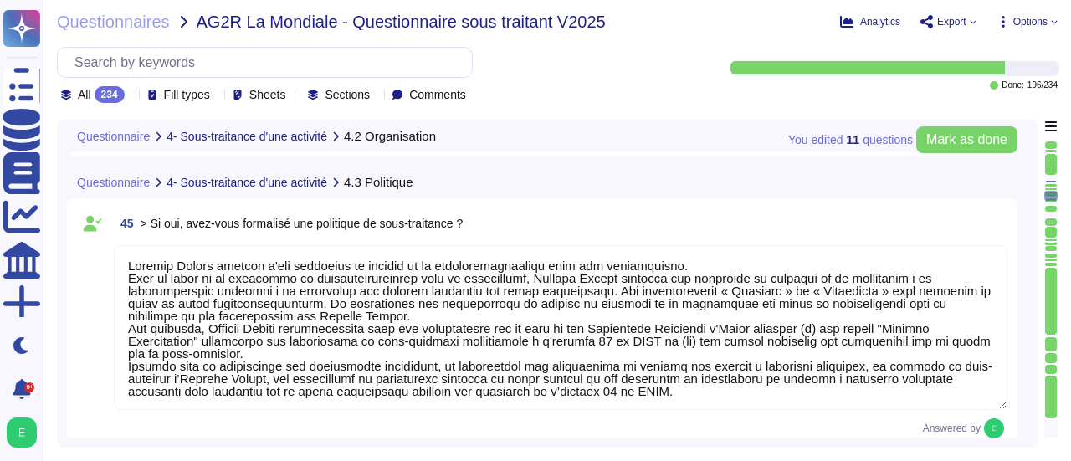
scroll to position [10274, 0]
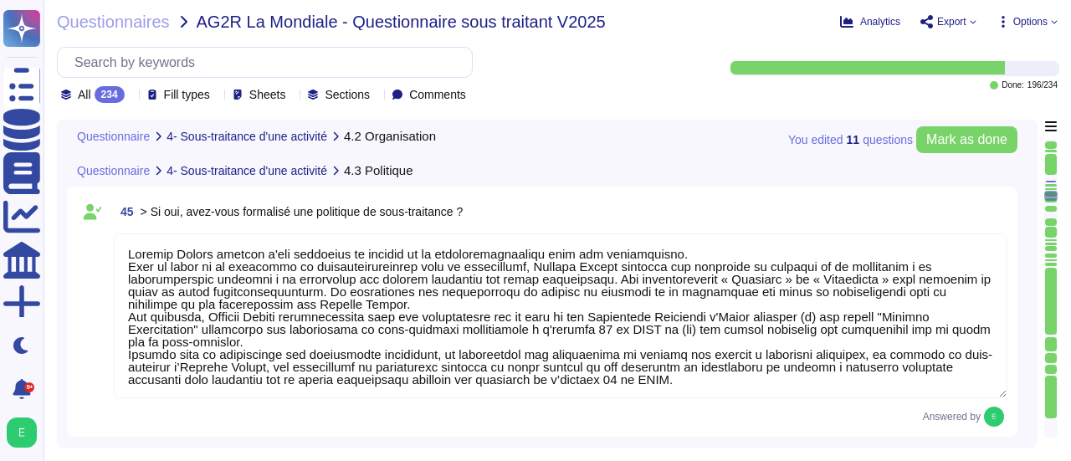
click at [1022, 335] on div "45 > Si oui, avez-vous formalisé une politique de sous-traitance ? Answered by" at bounding box center [547, 312] width 960 height 250
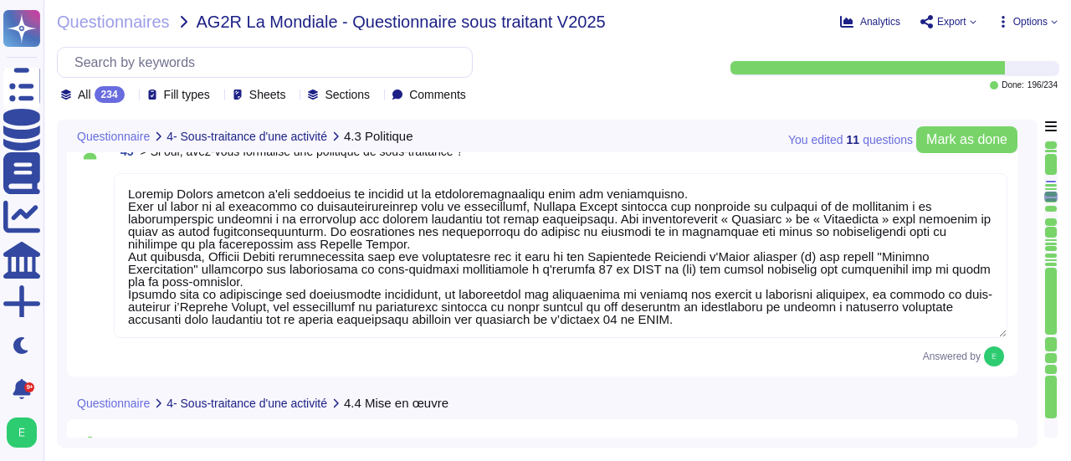
type textarea "Pour le contrôle de la sous-traitance, Edenred France a identifié des indicateu…"
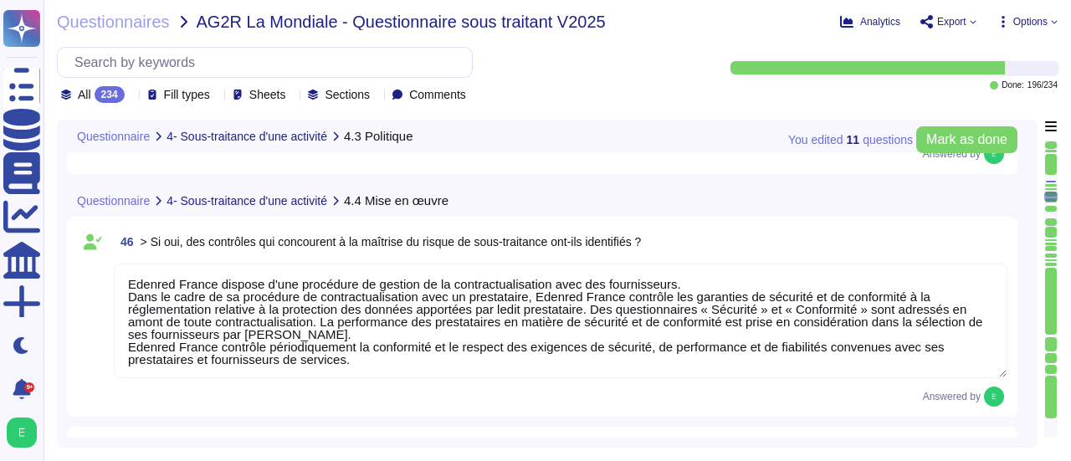
scroll to position [10508, 0]
